Goal: Task Accomplishment & Management: Complete application form

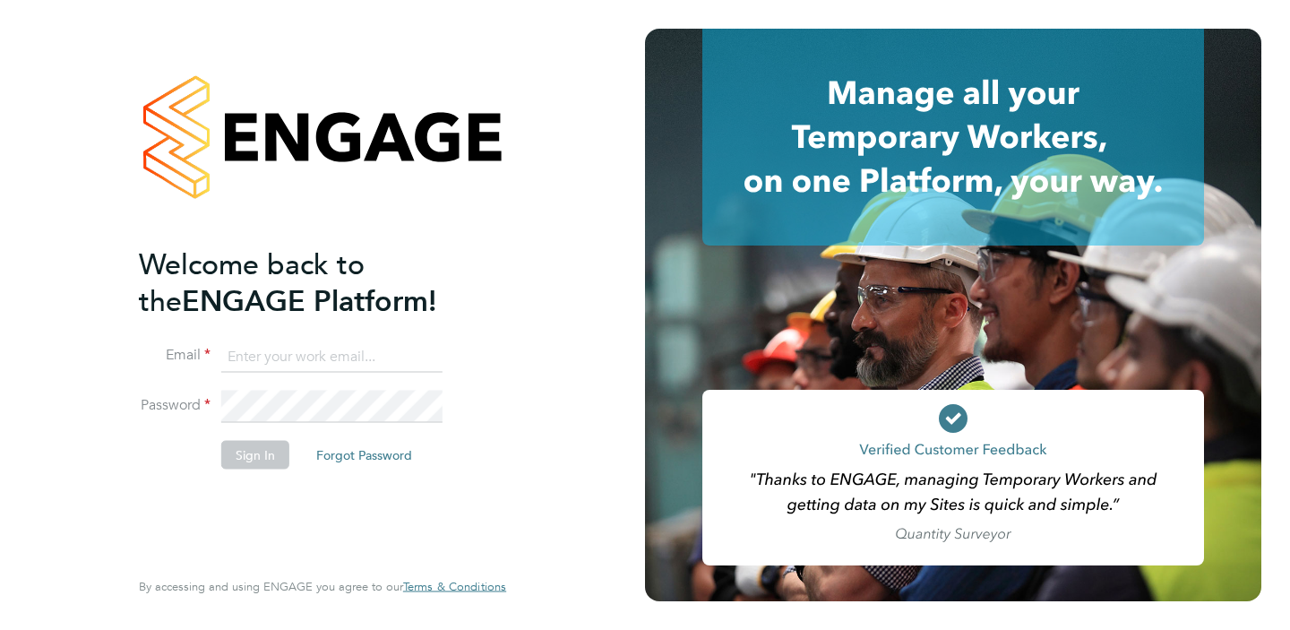
type input "[PERSON_NAME][EMAIL_ADDRESS][PERSON_NAME][DOMAIN_NAME]"
click at [250, 460] on button "Sign In" at bounding box center [255, 455] width 68 height 29
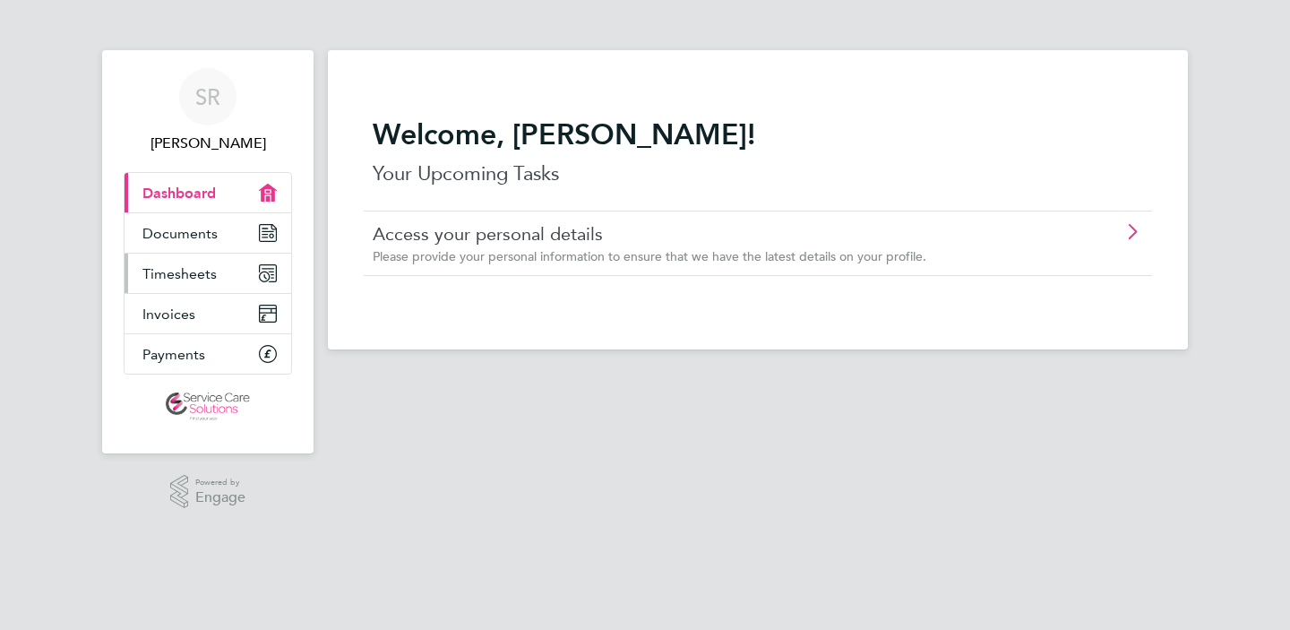
click at [214, 273] on span "Timesheets" at bounding box center [179, 273] width 74 height 17
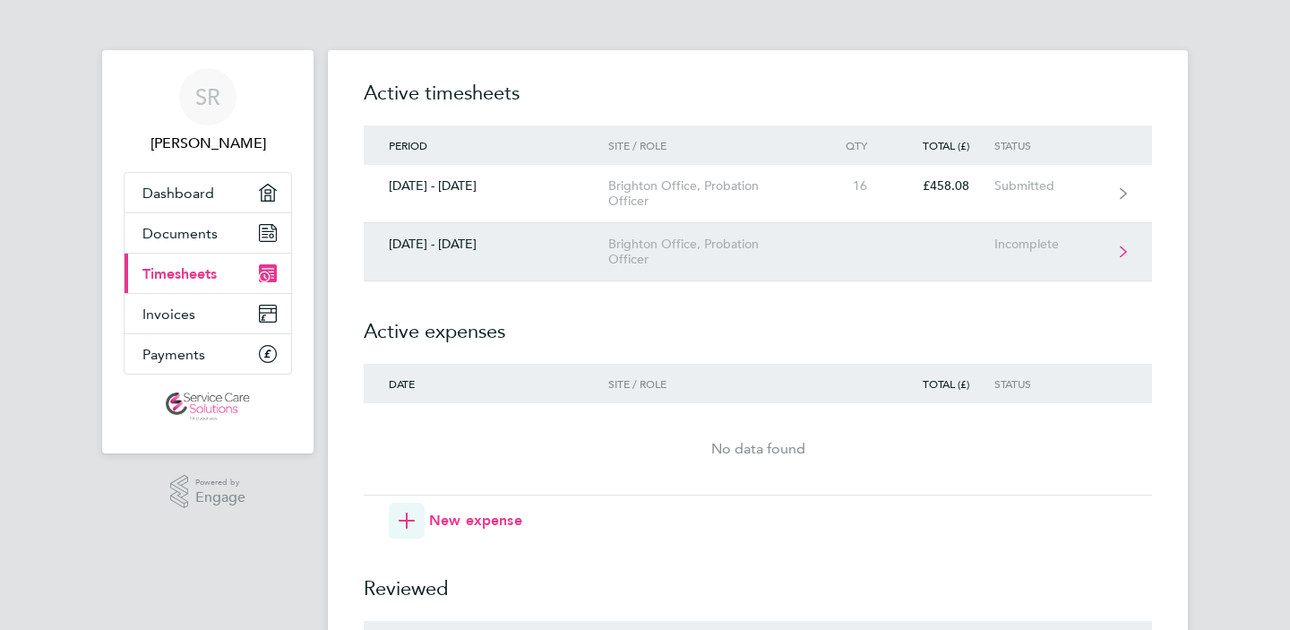
click at [485, 239] on div "25 - 31 Aug 2025" at bounding box center [486, 244] width 245 height 15
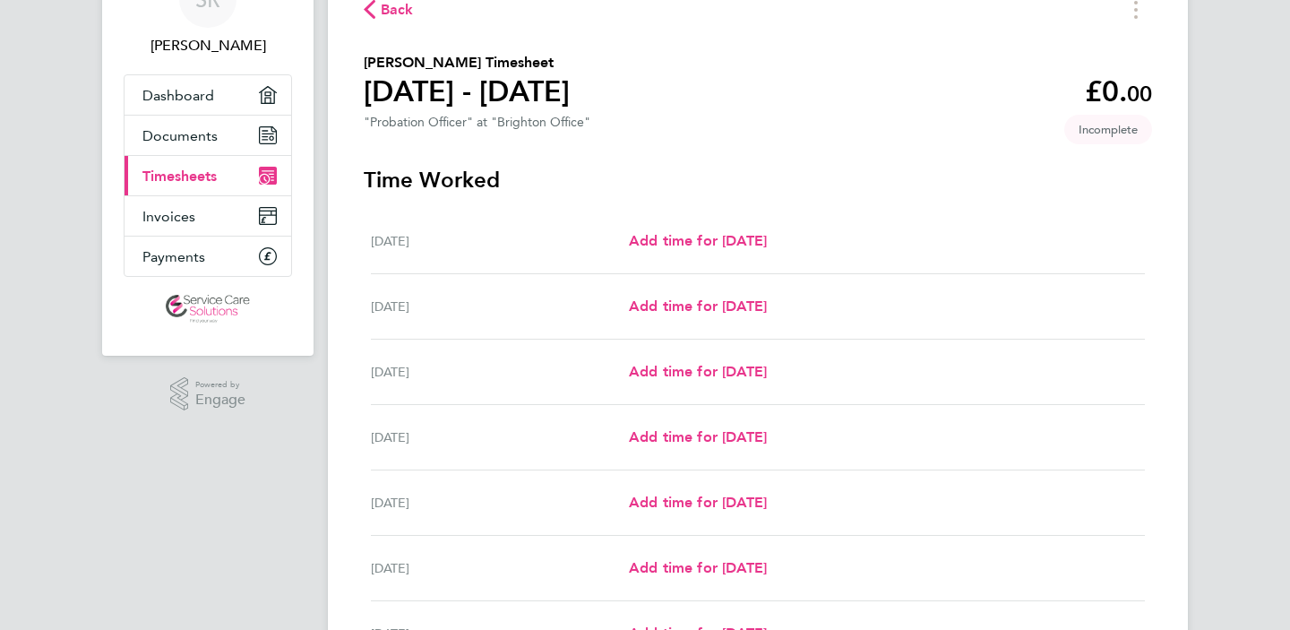
scroll to position [117, 0]
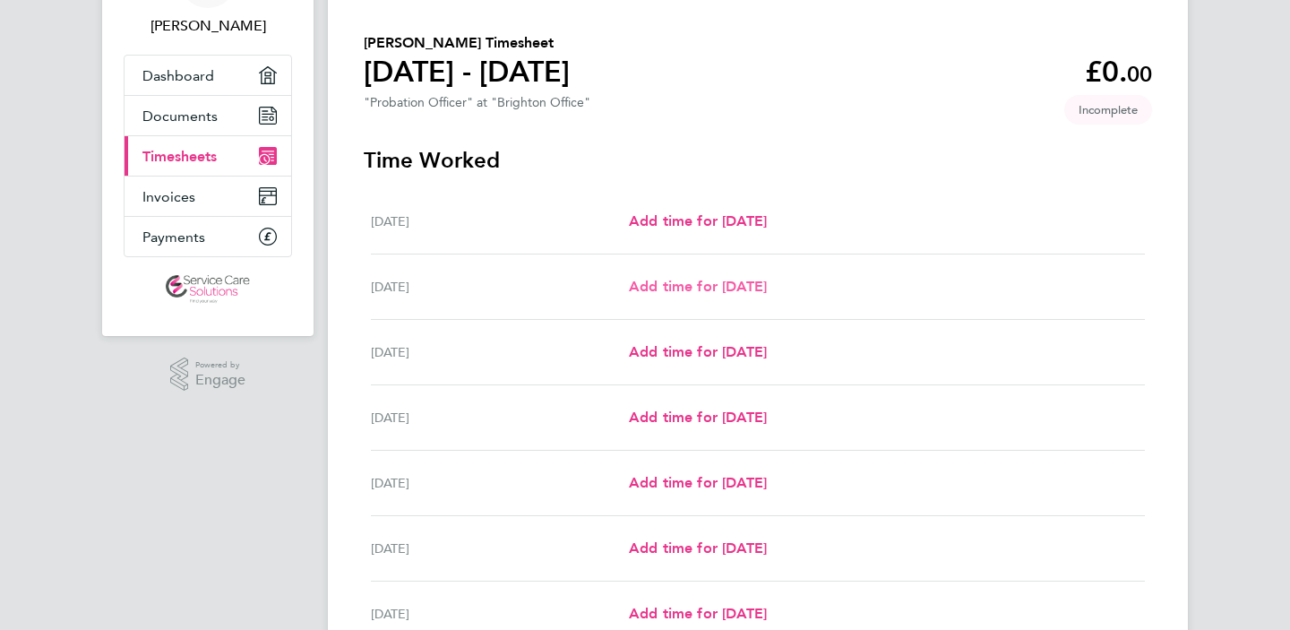
click at [680, 290] on span "Add time for Tue 26 Aug" at bounding box center [698, 286] width 138 height 17
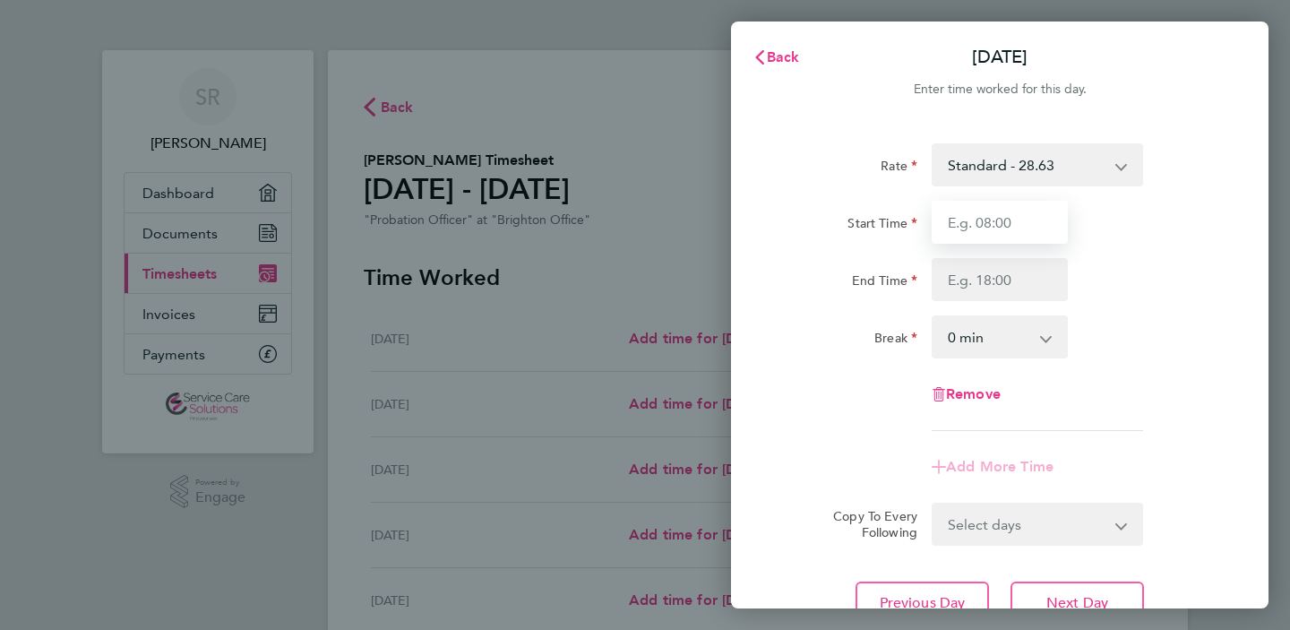
click at [1025, 230] on input "Start Time" at bounding box center [1000, 222] width 136 height 43
type input "09:00"
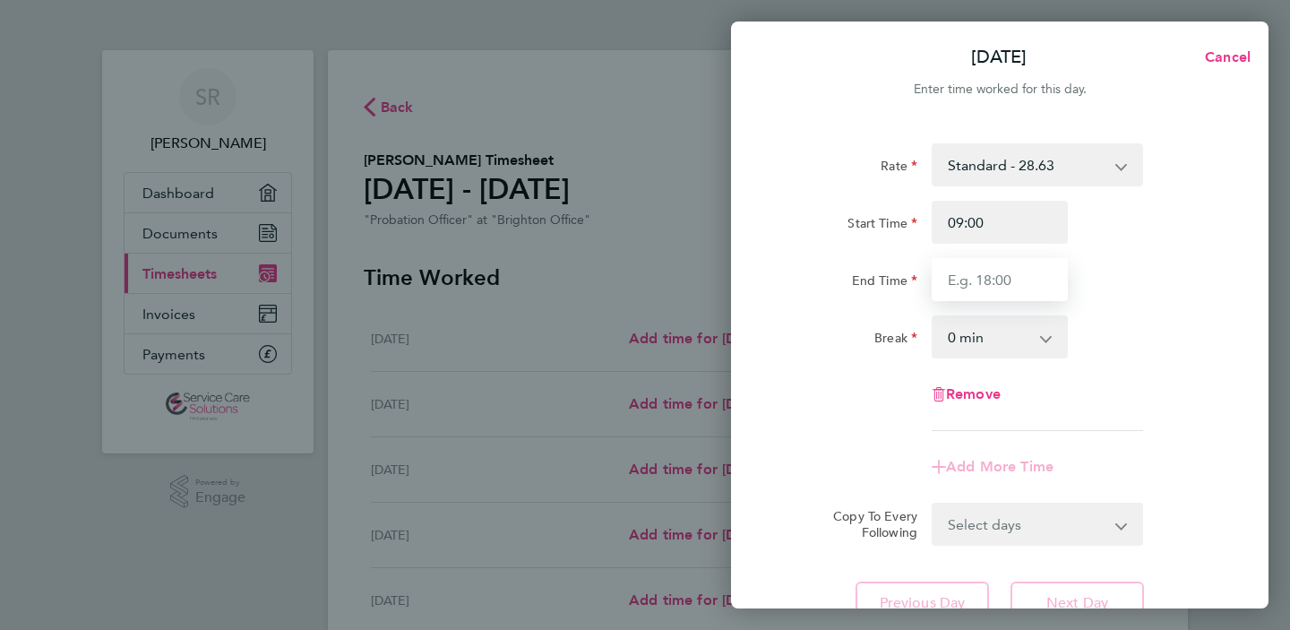
click at [989, 282] on input "End Time" at bounding box center [1000, 279] width 136 height 43
type input "17:30"
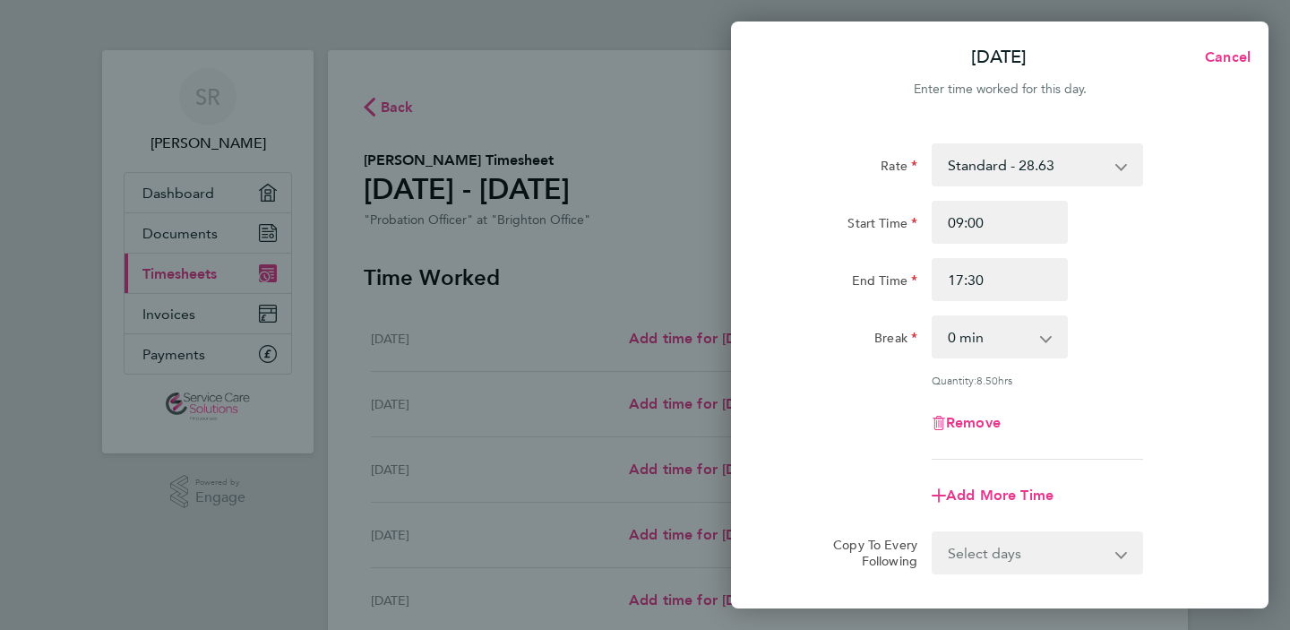
click at [1050, 334] on app-icon-cross-button at bounding box center [1056, 336] width 22 height 39
click at [1046, 338] on app-icon-cross-button at bounding box center [1056, 336] width 22 height 39
click at [1033, 339] on select "0 min 15 min 30 min 45 min 60 min 75 min 90 min" at bounding box center [989, 336] width 111 height 39
select select "30"
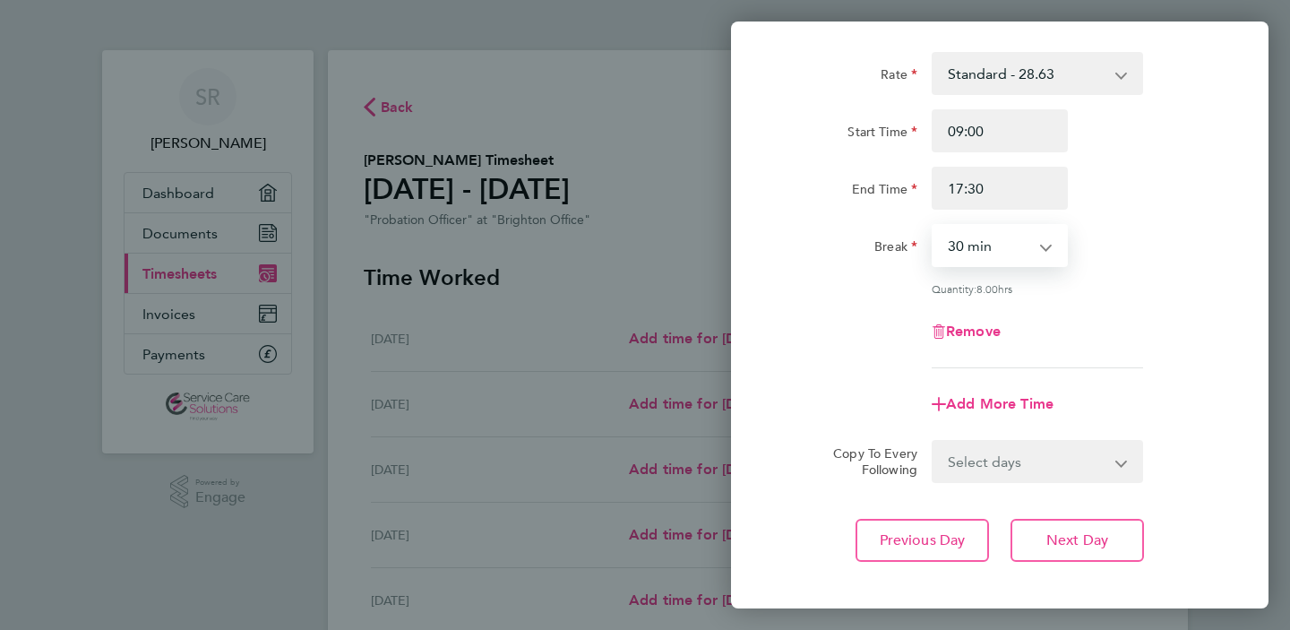
scroll to position [179, 0]
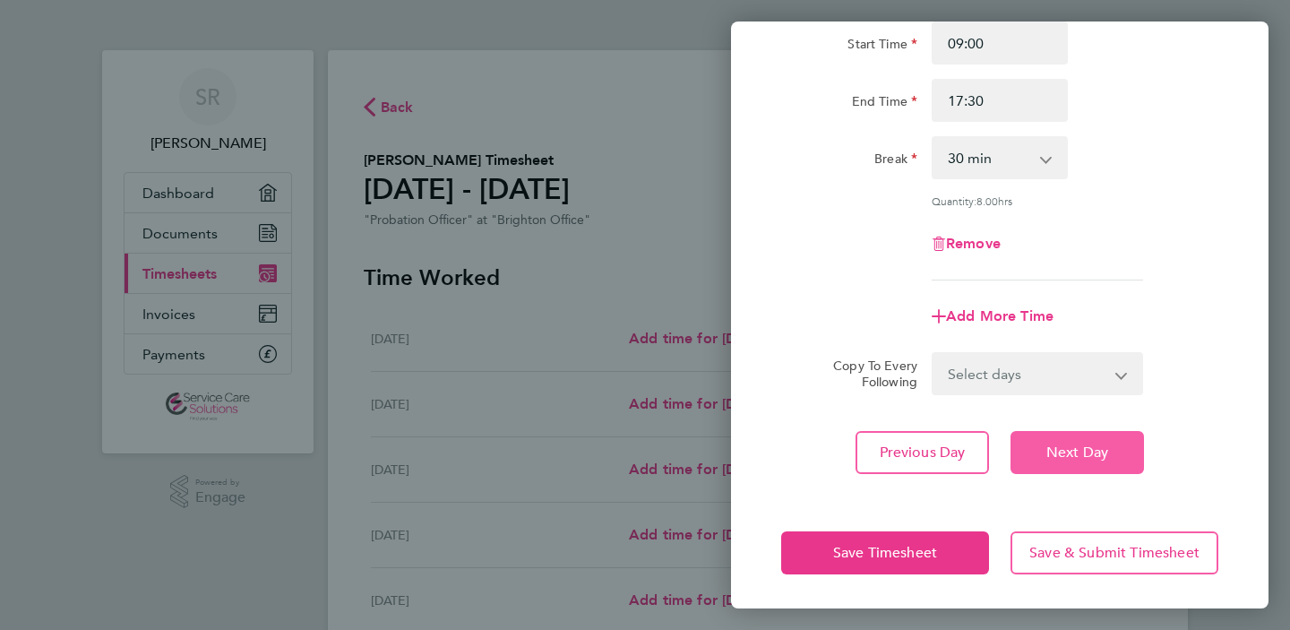
click at [1077, 443] on span "Next Day" at bounding box center [1077, 452] width 62 height 18
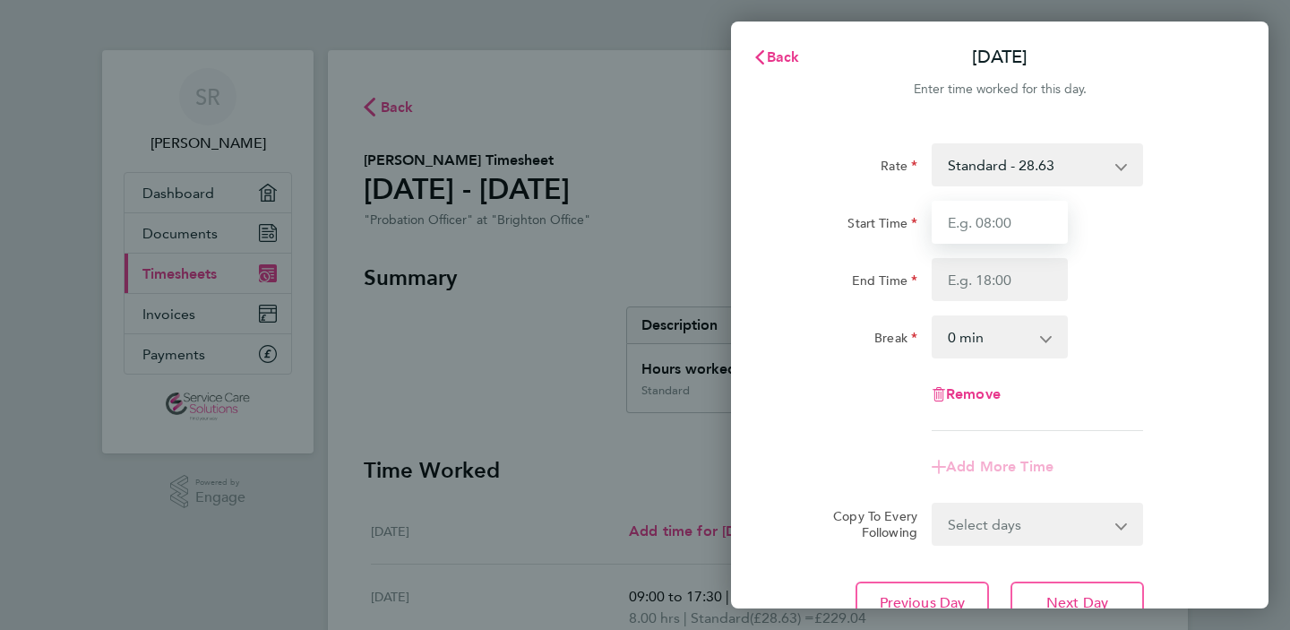
click at [1018, 224] on input "Start Time" at bounding box center [1000, 222] width 136 height 43
type input "8"
type input "ª"
type input "09:00"
click at [999, 283] on input "End Time" at bounding box center [1000, 279] width 136 height 43
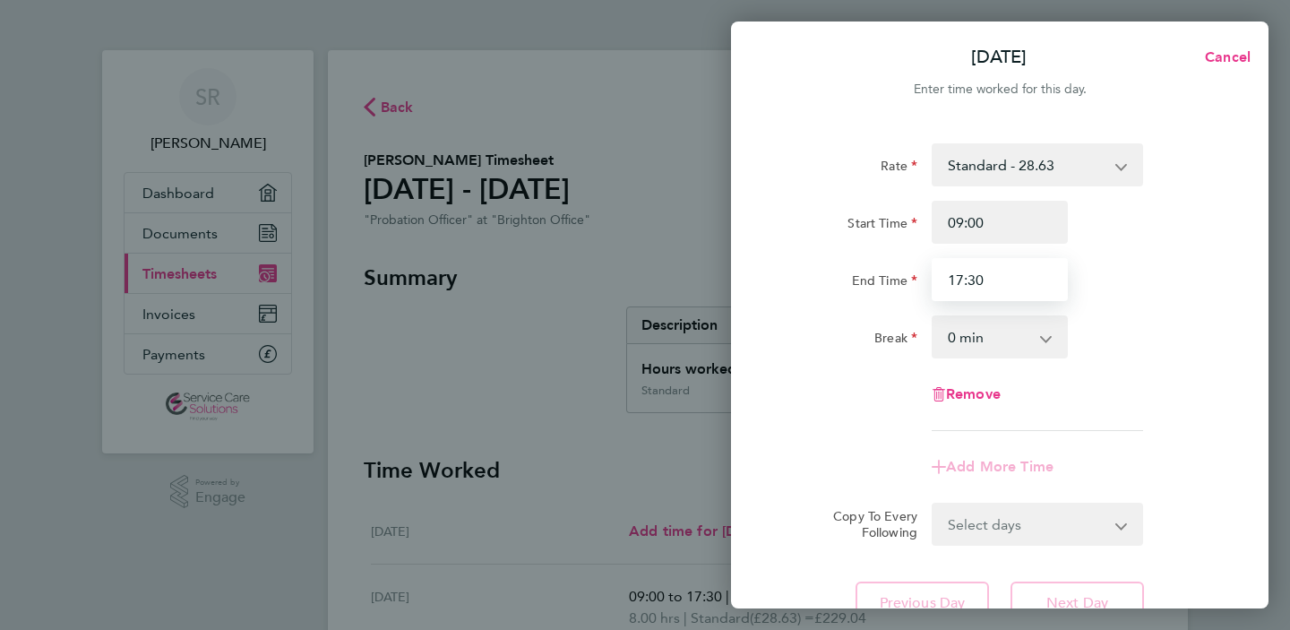
type input "17:30"
click at [1047, 338] on app-icon-cross-button at bounding box center [1056, 336] width 22 height 39
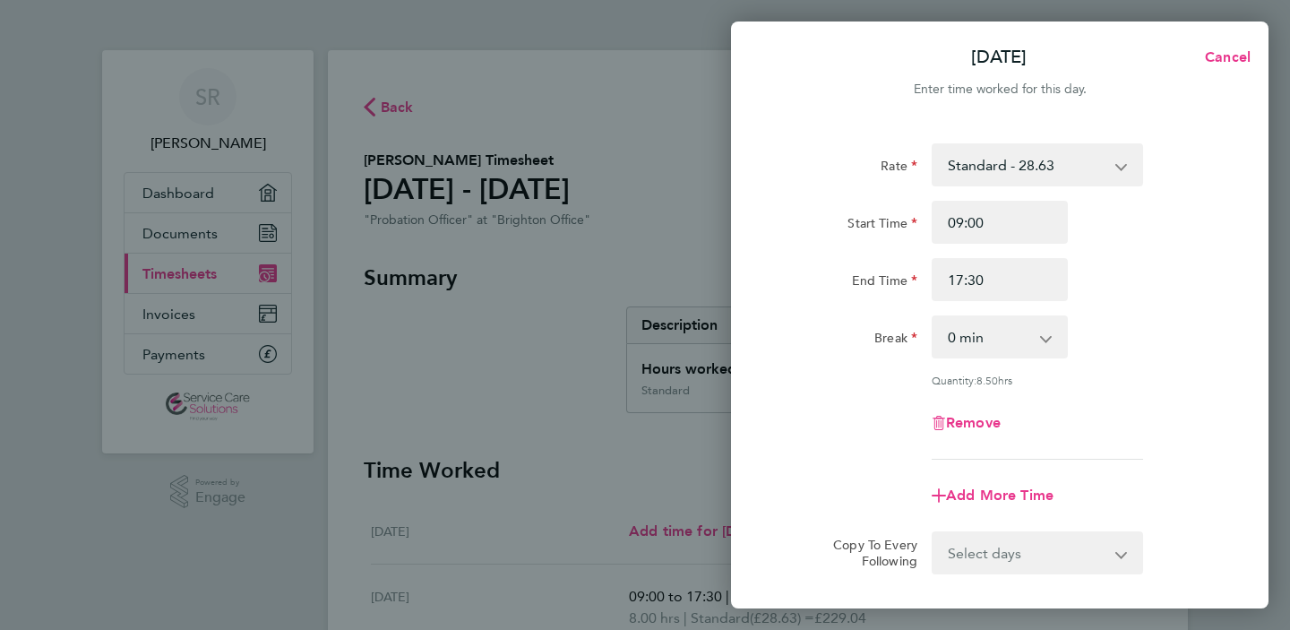
click at [1048, 340] on app-icon-cross-button at bounding box center [1056, 336] width 22 height 39
click at [1043, 340] on select "0 min 15 min 30 min 45 min 60 min 75 min 90 min" at bounding box center [989, 336] width 111 height 39
select select "30"
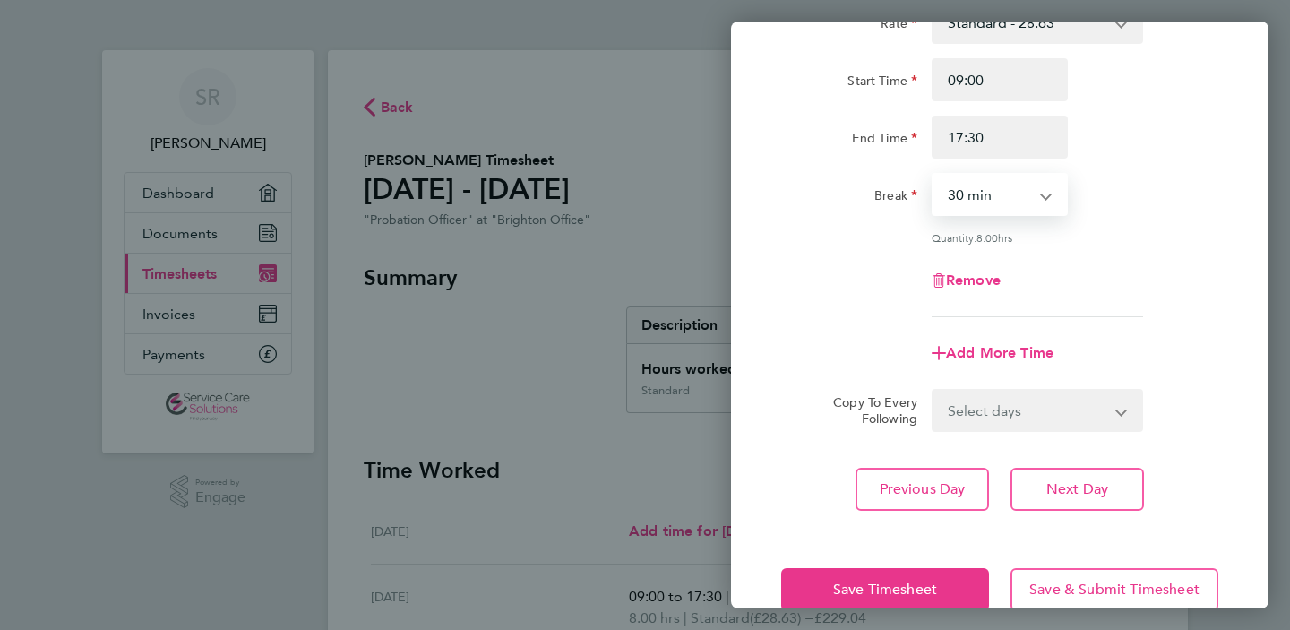
scroll to position [179, 0]
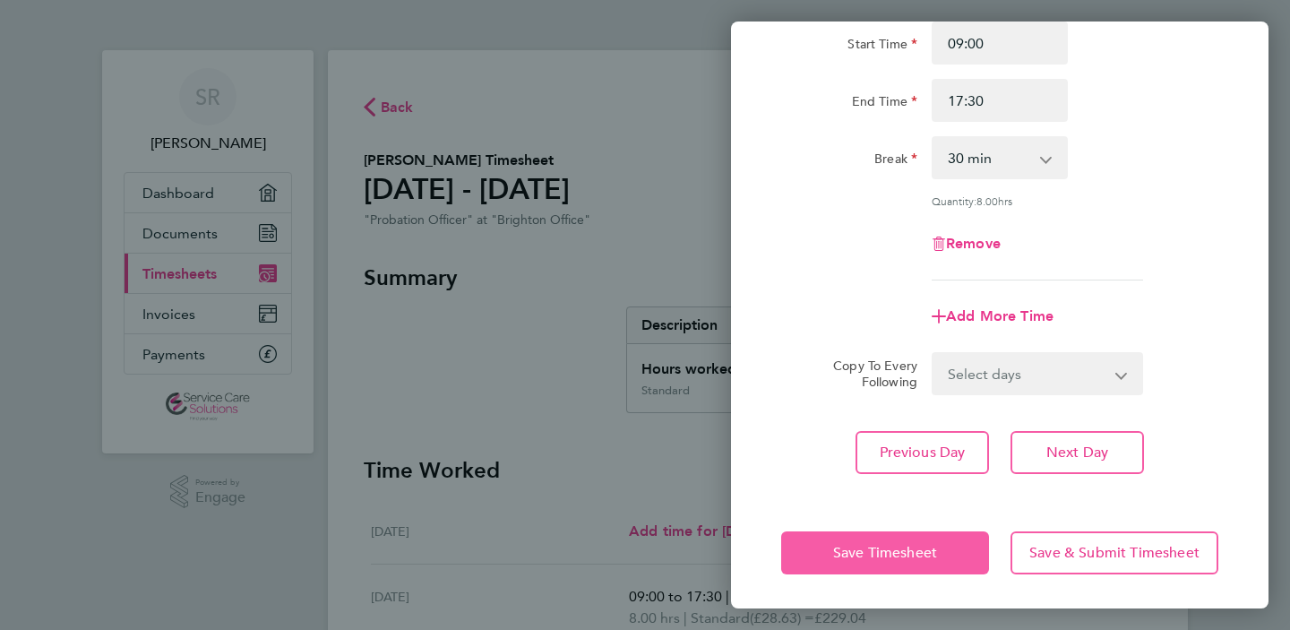
click at [889, 541] on button "Save Timesheet" at bounding box center [885, 552] width 208 height 43
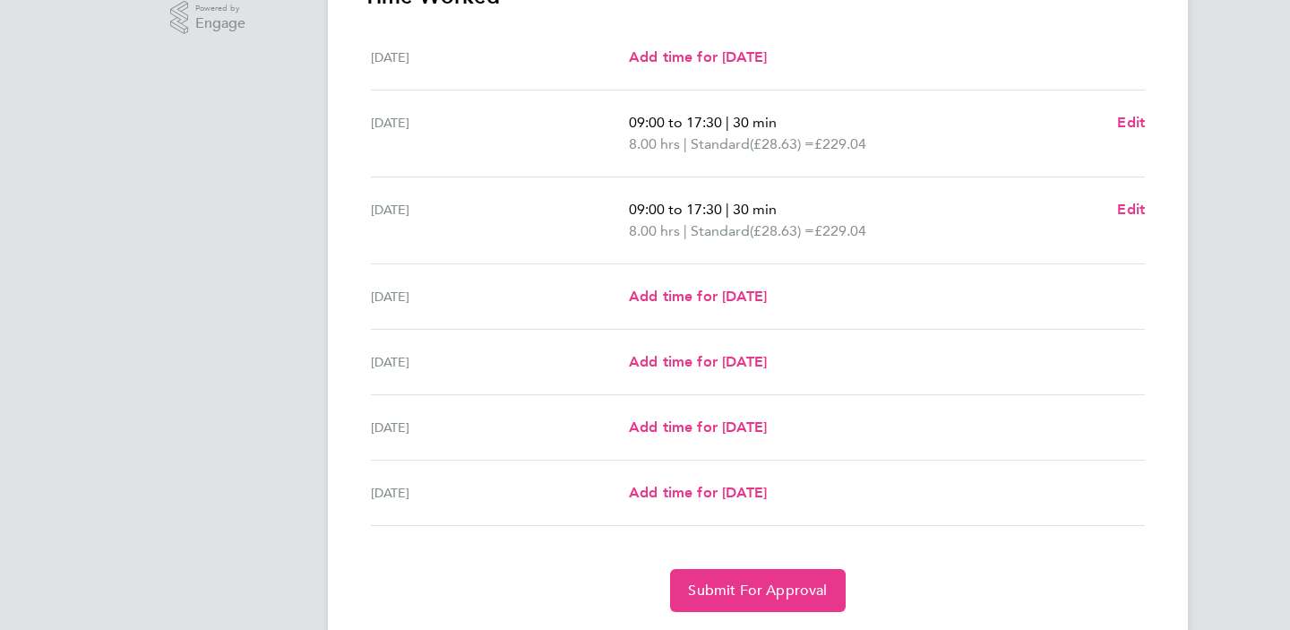
scroll to position [529, 0]
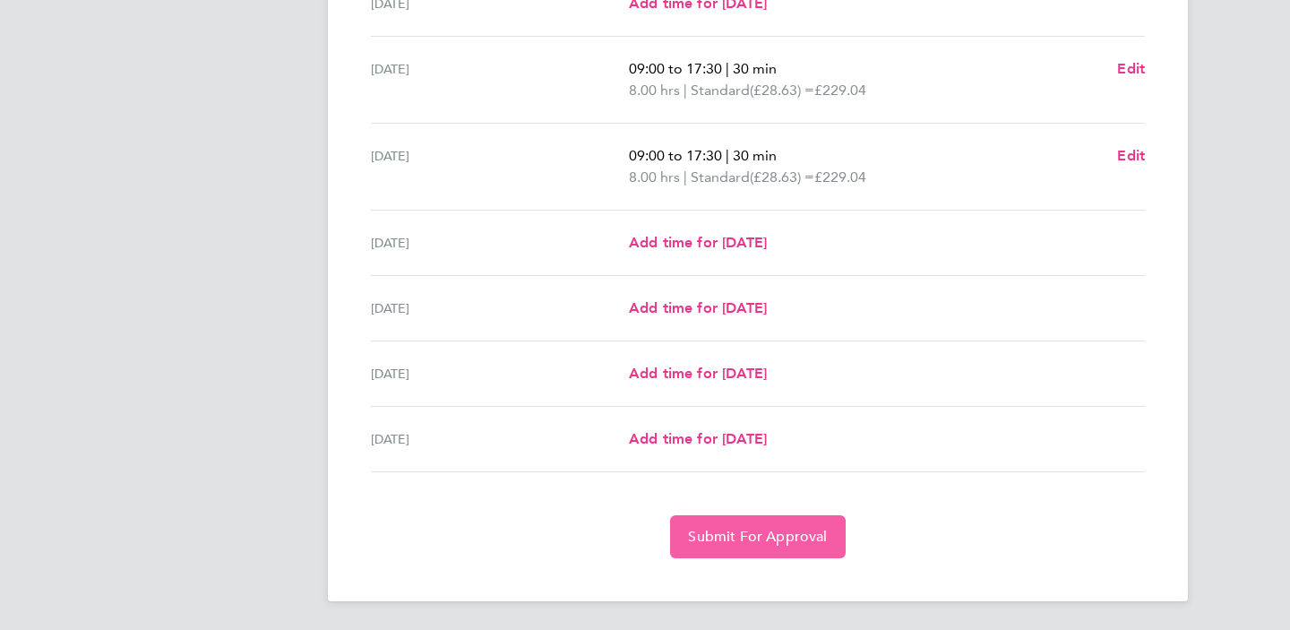
click at [778, 542] on span "Submit For Approval" at bounding box center [757, 537] width 139 height 18
